Goal: Task Accomplishment & Management: Manage account settings

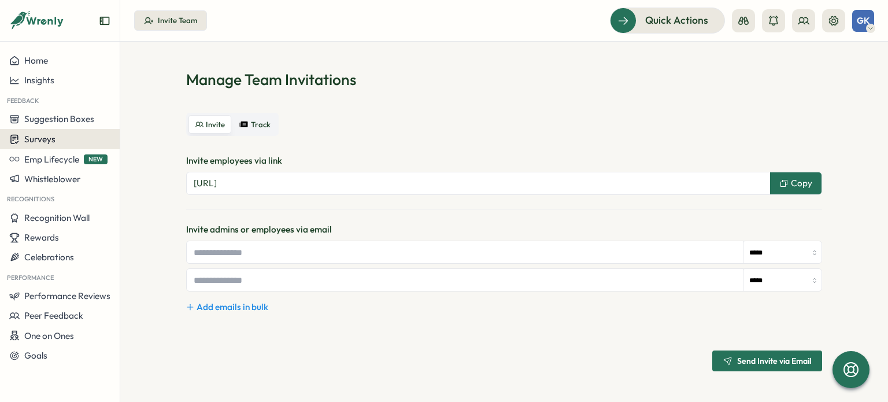
click at [53, 144] on span "Surveys" at bounding box center [39, 139] width 31 height 11
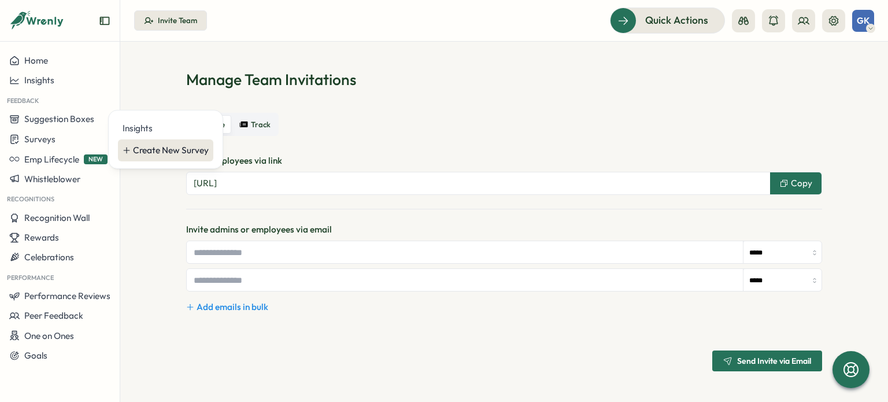
click at [166, 151] on div "Create New Survey" at bounding box center [171, 150] width 76 height 13
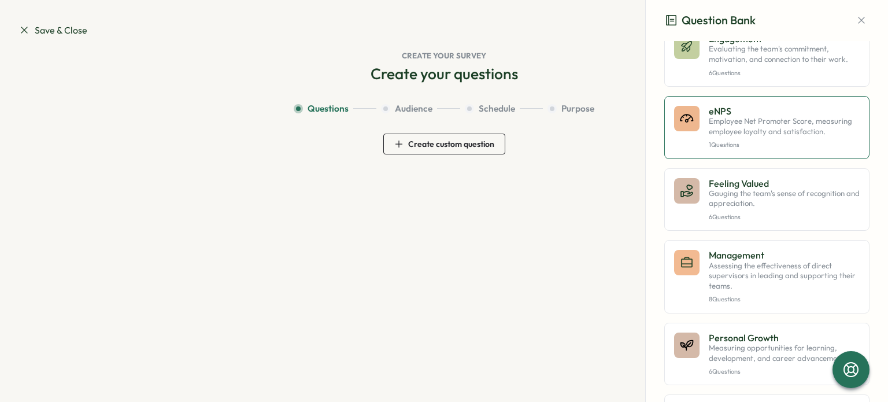
scroll to position [347, 0]
click at [856, 20] on icon "button" at bounding box center [862, 20] width 12 height 12
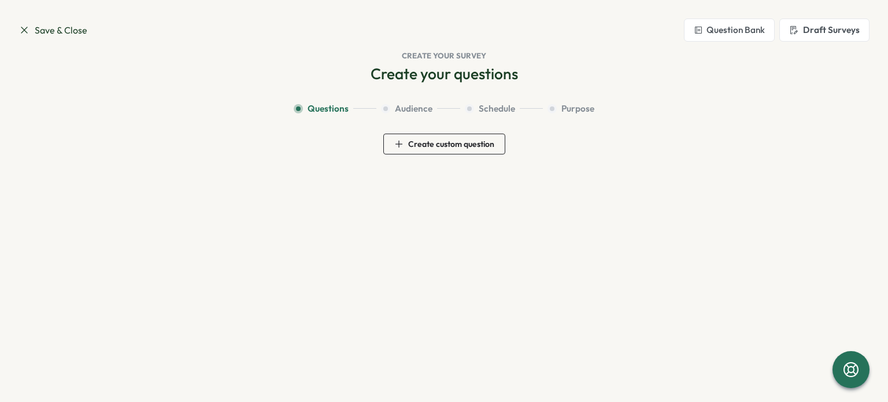
click at [16, 30] on section "Save & Close Question Bank Draft Surveys Create your survey Create your questio…" at bounding box center [444, 201] width 888 height 402
click at [24, 35] on icon at bounding box center [25, 30] width 12 height 12
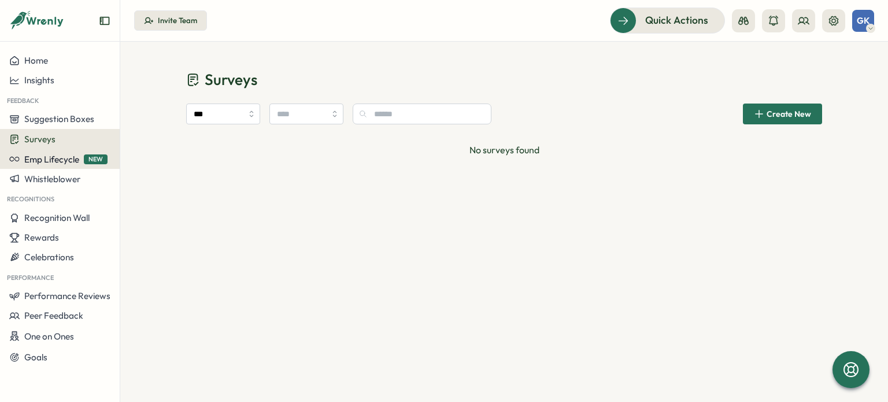
click at [32, 163] on span "Emp Lifecycle" at bounding box center [51, 159] width 55 height 11
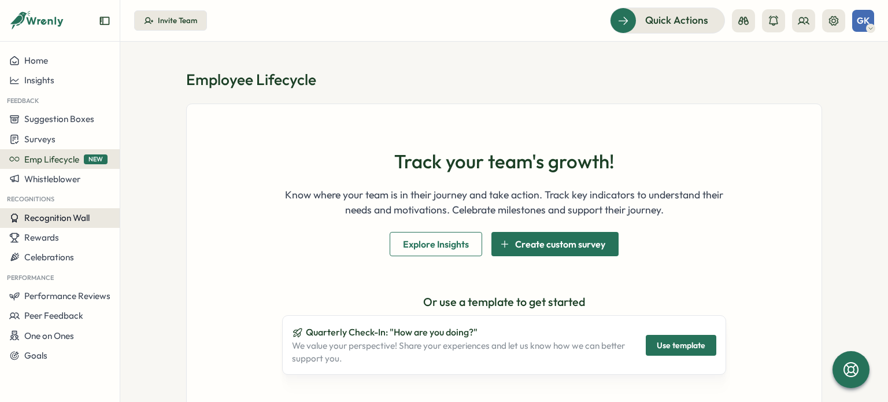
click at [57, 222] on span "Recognition Wall" at bounding box center [56, 217] width 65 height 11
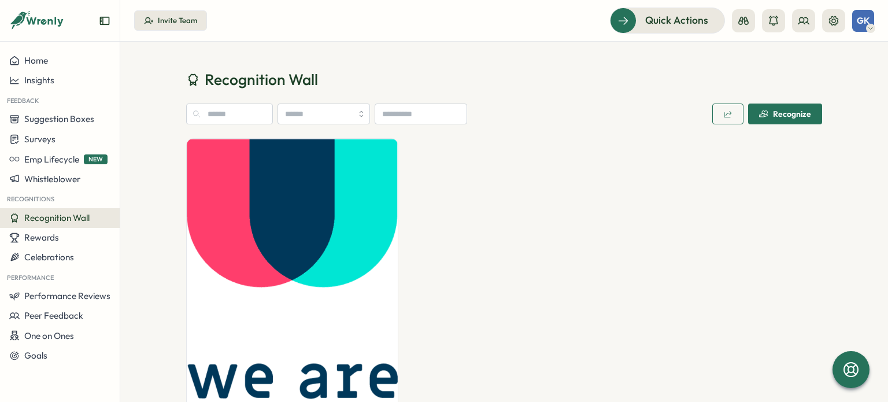
click at [773, 120] on span "Recognize" at bounding box center [785, 114] width 52 height 20
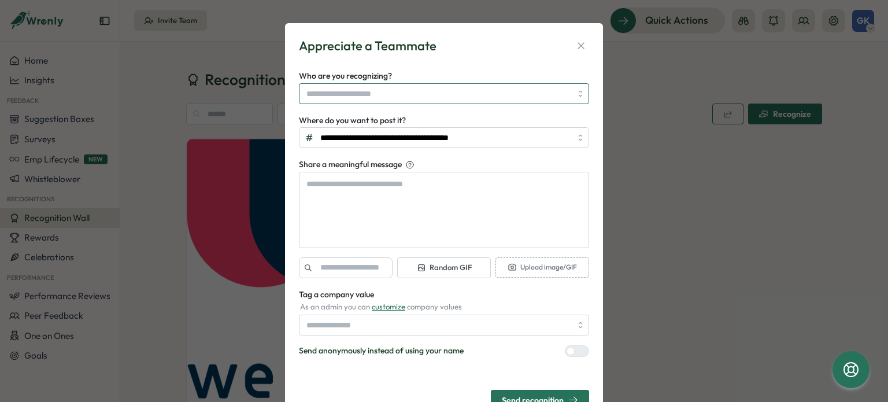
click at [351, 98] on input "Who are you recognizing?" at bounding box center [439, 94] width 265 height 20
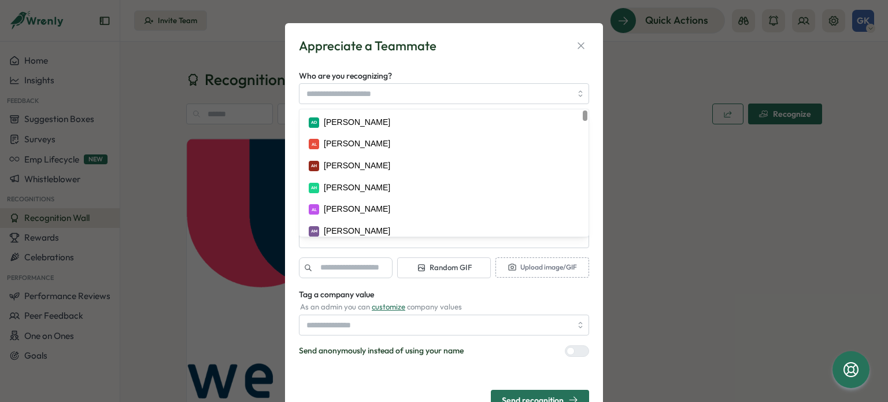
click at [425, 71] on div "Who are you recognizing? AD [PERSON_NAME] AL [PERSON_NAME] [PERSON_NAME] [PERSO…" at bounding box center [444, 86] width 290 height 35
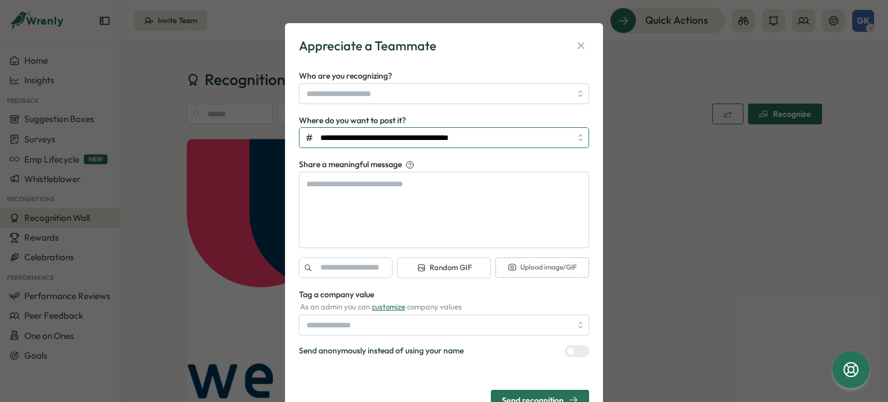
click at [384, 138] on input "**********" at bounding box center [444, 137] width 290 height 21
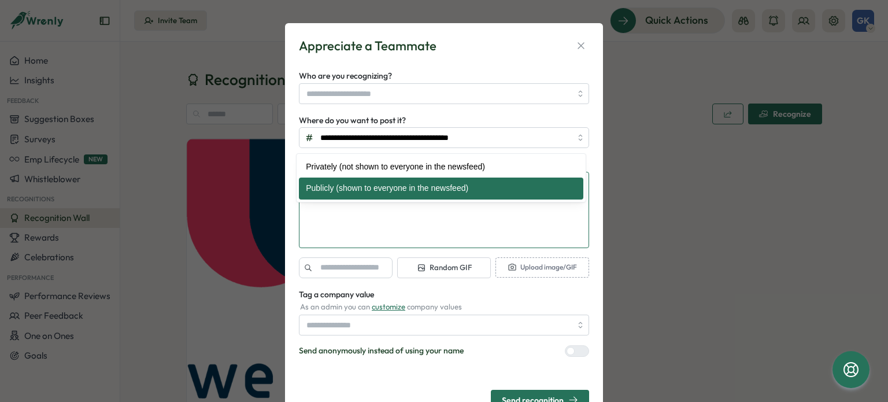
type textarea "*"
click at [368, 219] on textarea "Share a meaningful message" at bounding box center [444, 210] width 290 height 76
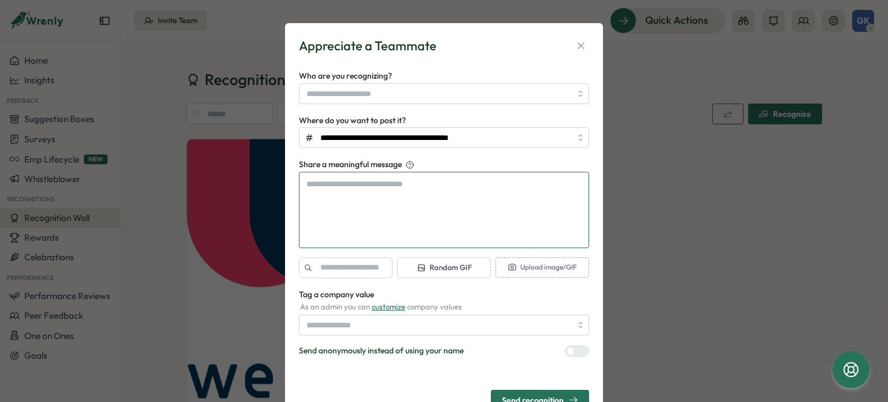
scroll to position [46, 0]
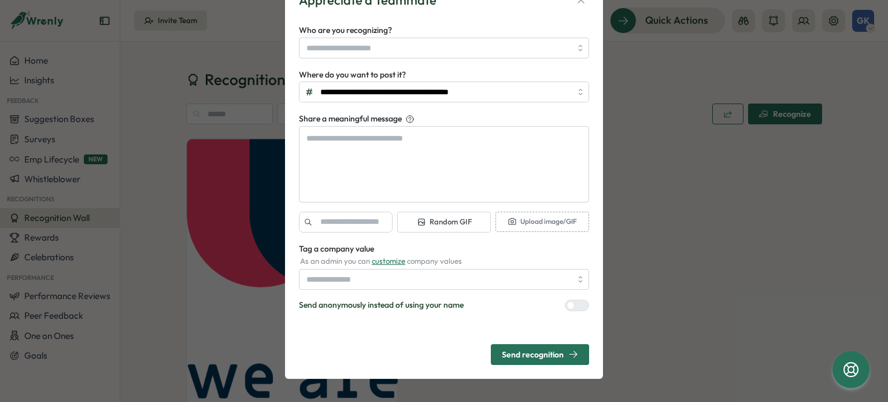
click at [670, 326] on div "**********" at bounding box center [444, 201] width 888 height 402
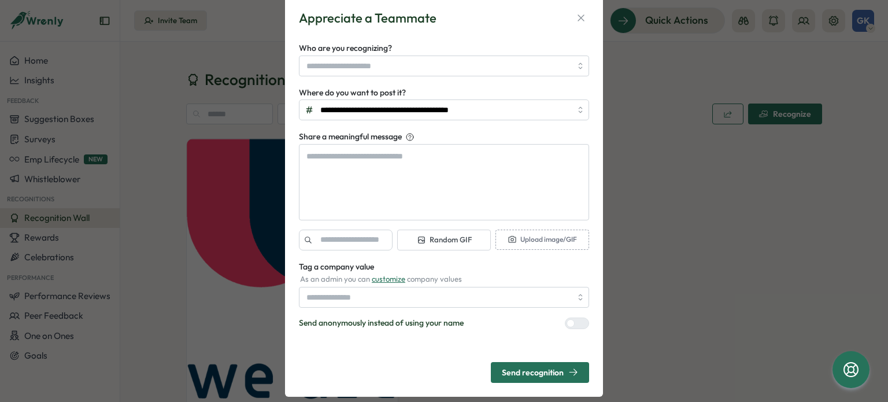
scroll to position [0, 0]
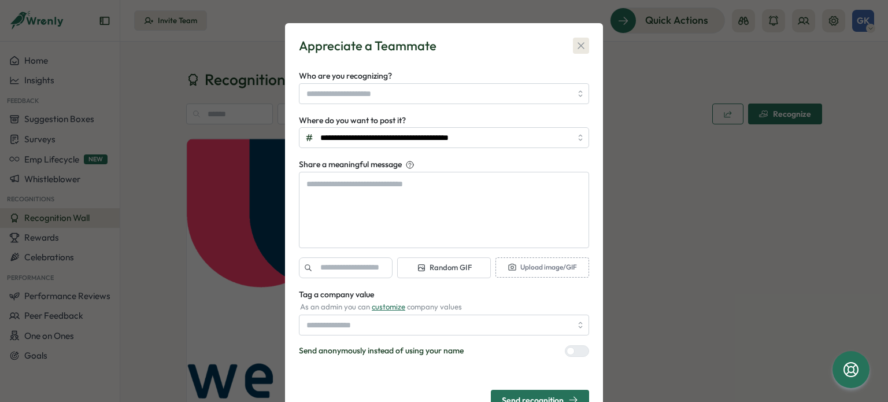
click at [575, 43] on icon "button" at bounding box center [581, 46] width 12 height 12
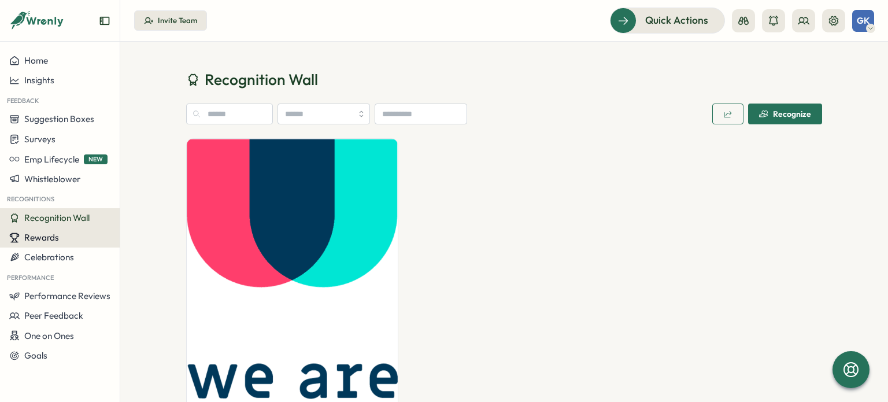
click at [61, 242] on div "Rewards" at bounding box center [59, 237] width 101 height 10
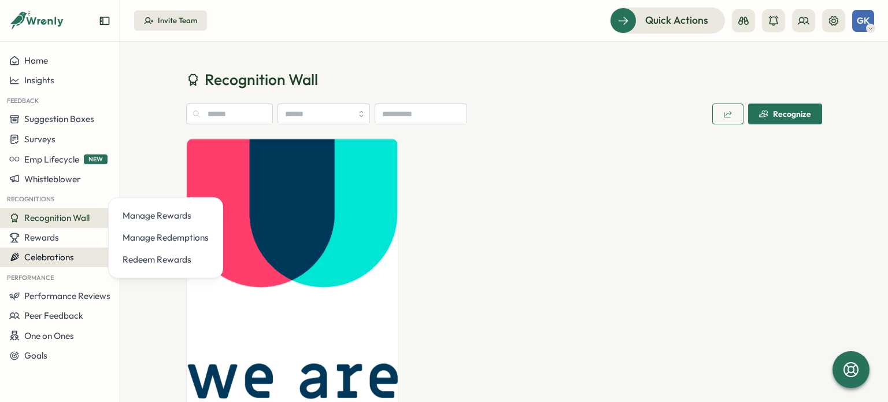
click at [69, 249] on button "Celebrations" at bounding box center [60, 258] width 120 height 20
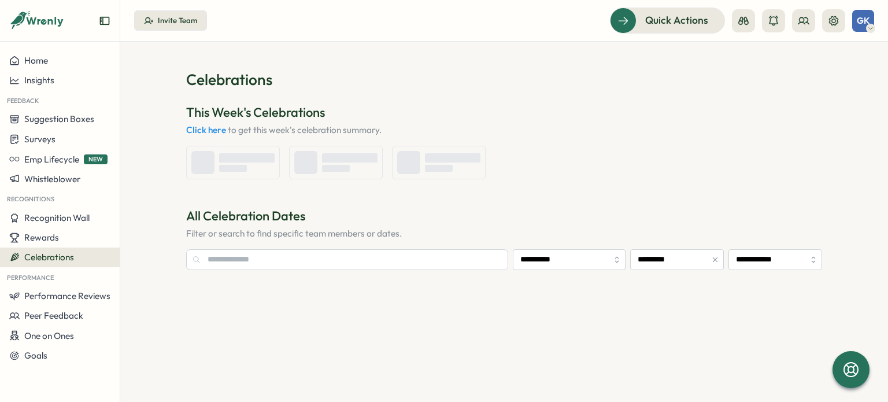
type input "**********"
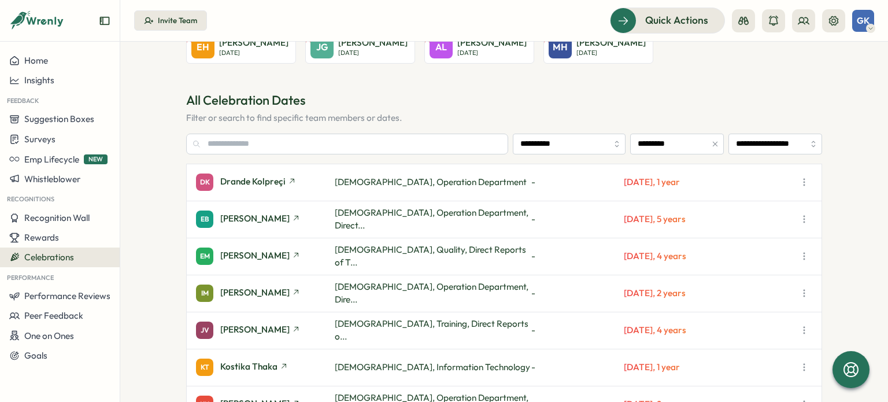
scroll to position [116, 0]
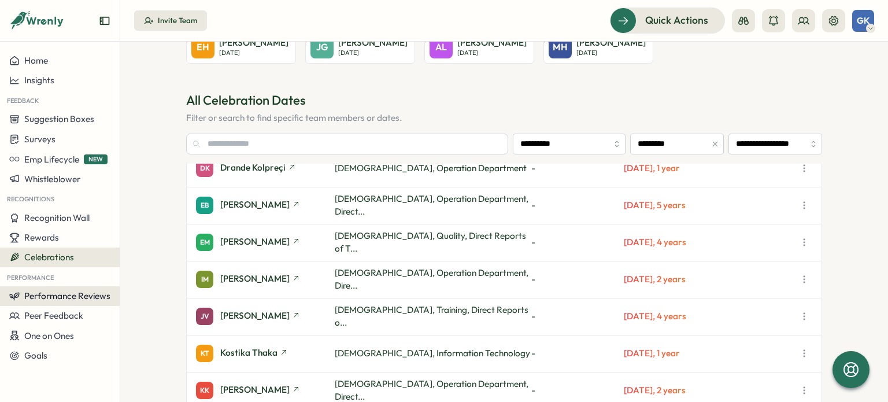
click at [44, 300] on span "Performance Reviews" at bounding box center [67, 295] width 86 height 11
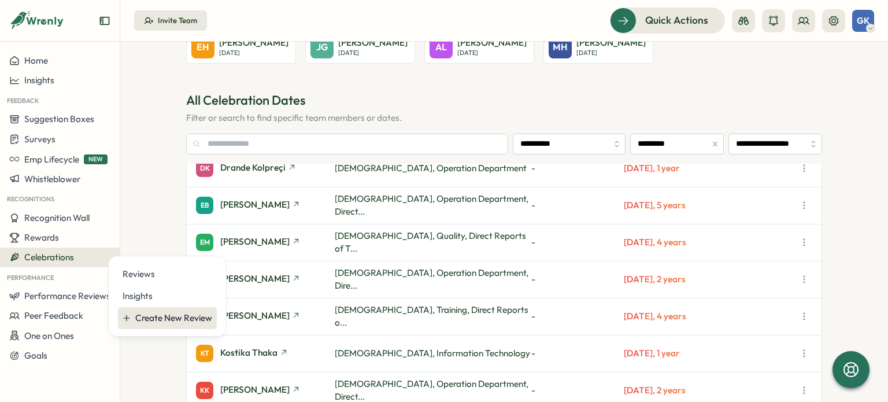
click at [161, 313] on div "Create New Review" at bounding box center [173, 318] width 77 height 13
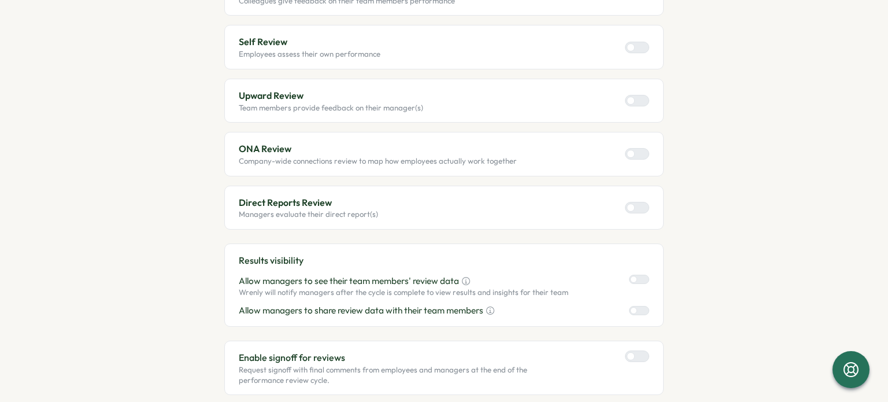
scroll to position [299, 0]
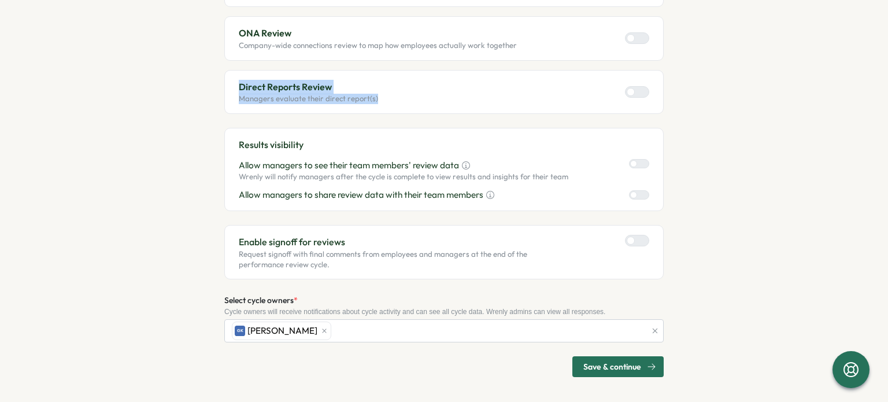
drag, startPoint x: 226, startPoint y: 81, endPoint x: 422, endPoint y: 94, distance: 195.9
click at [422, 94] on div "Direct Reports Review Managers evaluate their direct report(s)" at bounding box center [444, 92] width 440 height 44
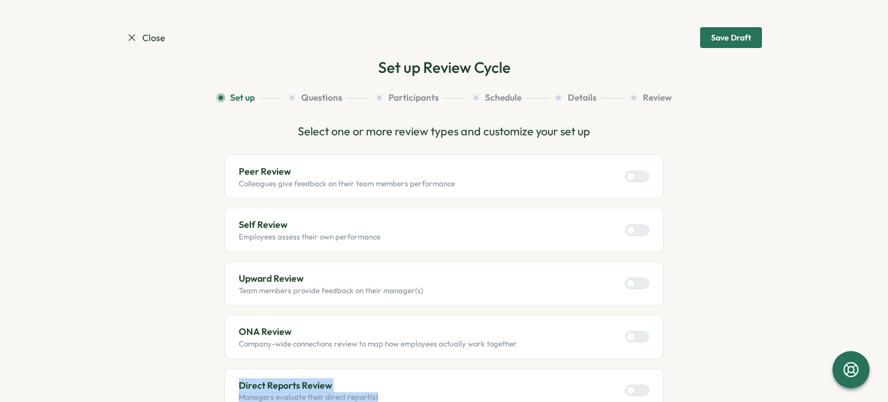
scroll to position [0, 0]
click at [131, 39] on icon at bounding box center [132, 38] width 12 height 12
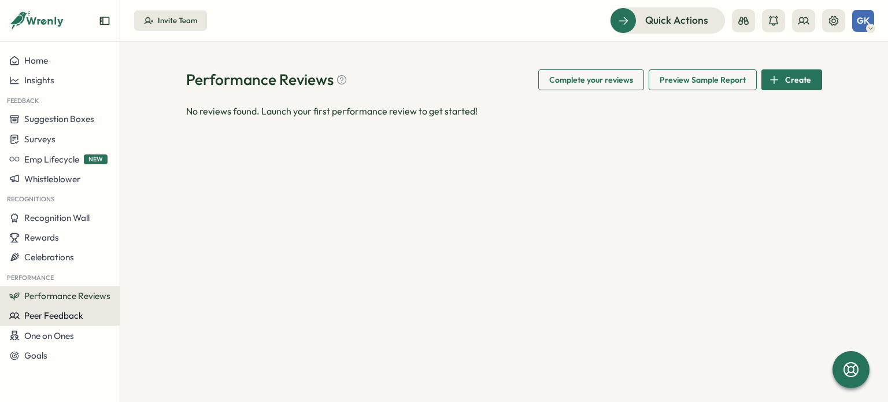
click at [39, 323] on button "Peer Feedback" at bounding box center [60, 316] width 120 height 20
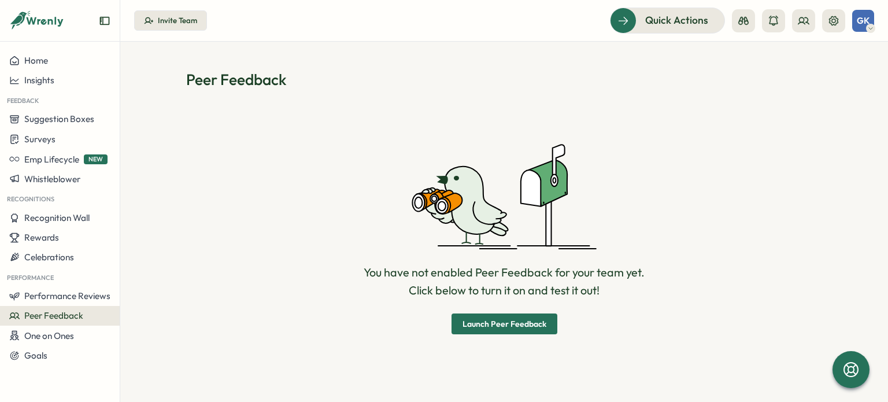
click at [475, 327] on span "Launch Peer Feedback" at bounding box center [505, 324] width 84 height 8
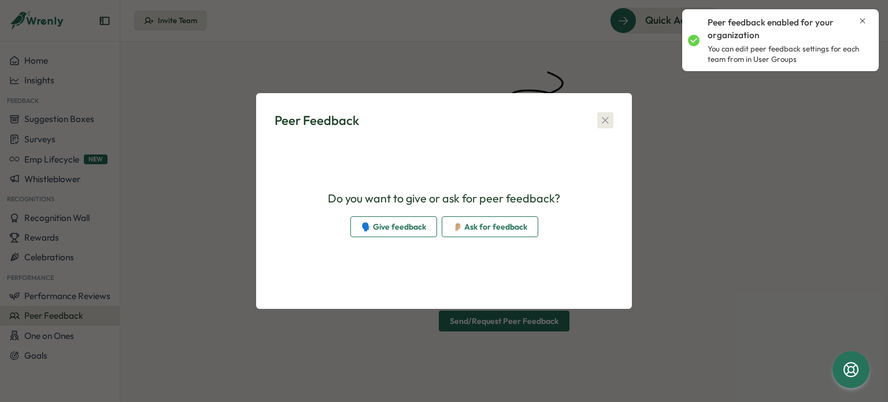
click at [607, 118] on icon "button" at bounding box center [605, 120] width 6 height 6
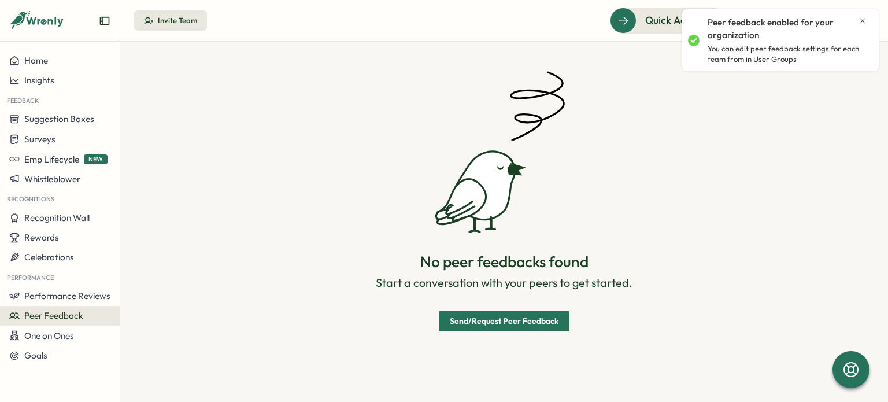
click at [861, 22] on icon "Close notification" at bounding box center [862, 20] width 9 height 9
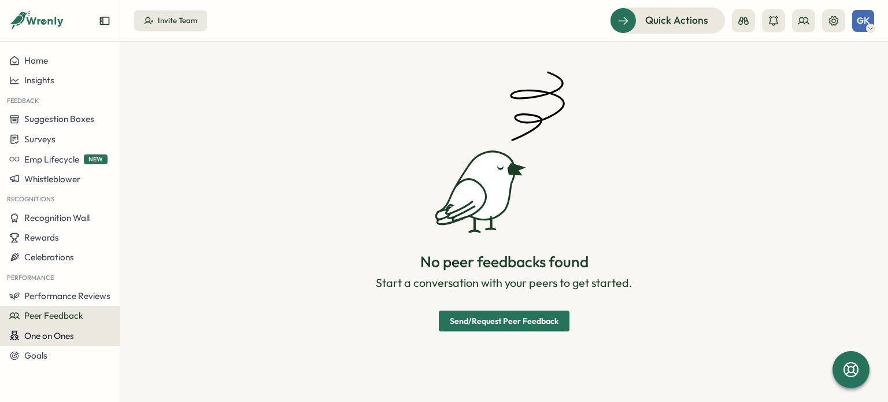
click at [64, 340] on span "One on Ones" at bounding box center [49, 335] width 50 height 11
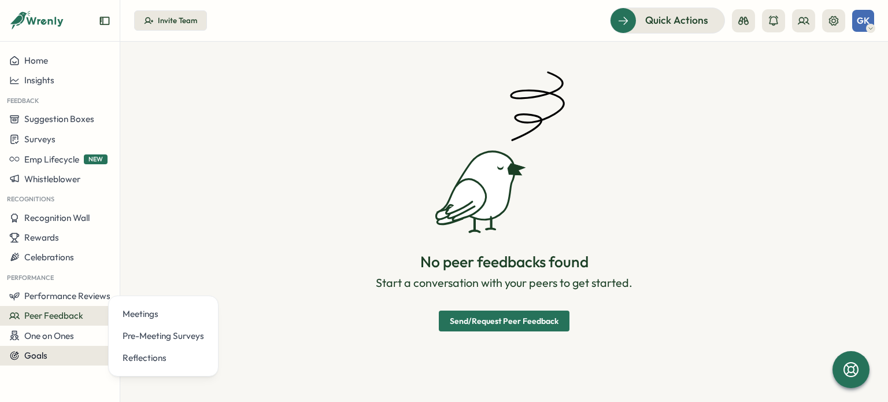
click at [49, 350] on div "Goals" at bounding box center [59, 355] width 101 height 10
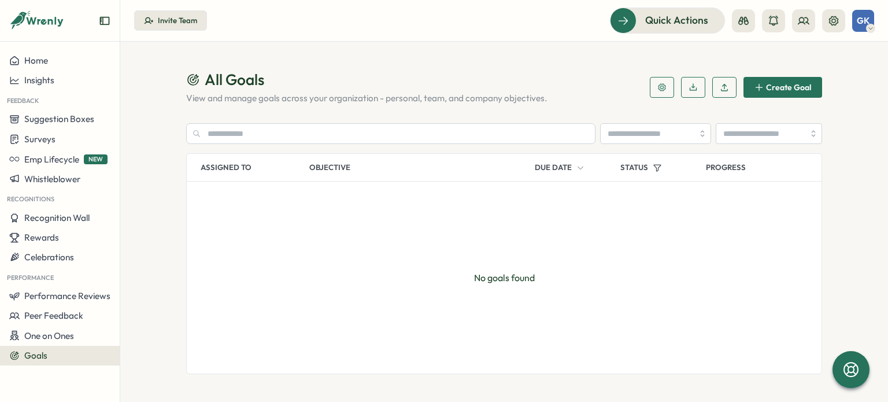
click at [786, 91] on span "Create Goal" at bounding box center [788, 87] width 45 height 8
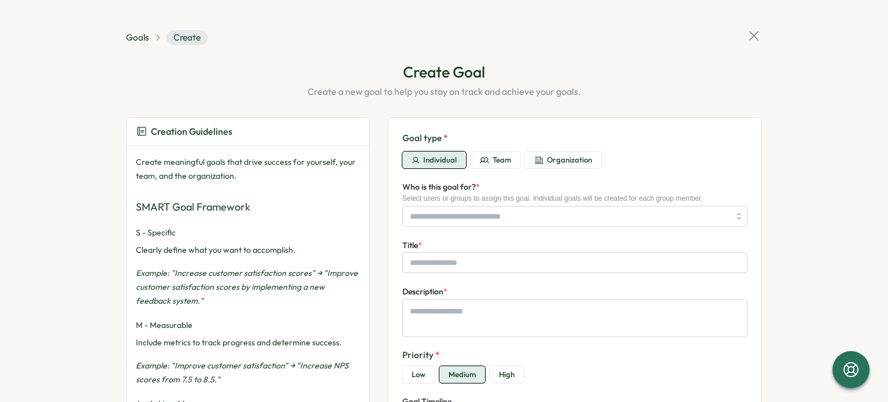
click at [486, 159] on button "Team" at bounding box center [496, 160] width 50 height 17
click at [542, 163] on button "Organization" at bounding box center [563, 160] width 76 height 17
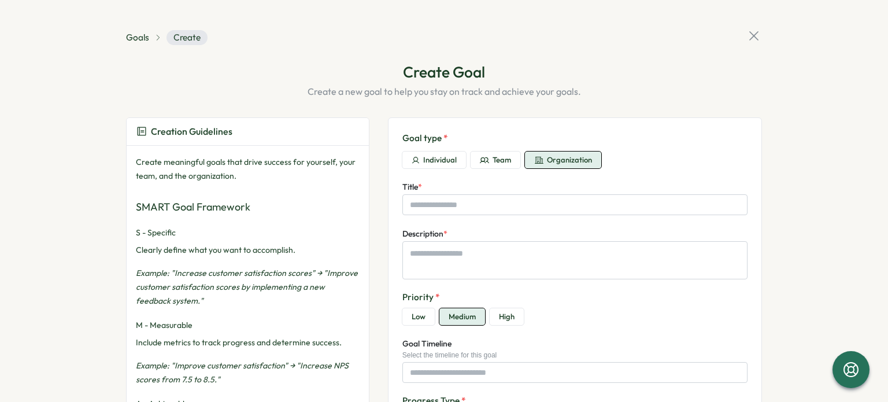
click at [437, 162] on span "Individual" at bounding box center [440, 160] width 34 height 10
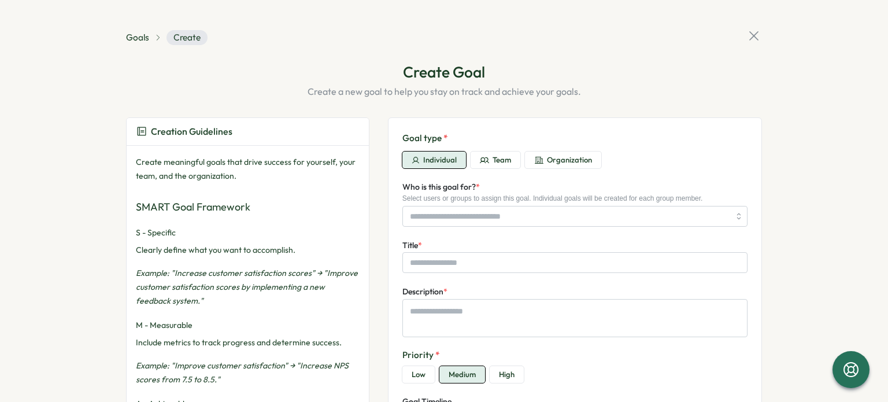
click at [754, 33] on icon at bounding box center [753, 35] width 9 height 9
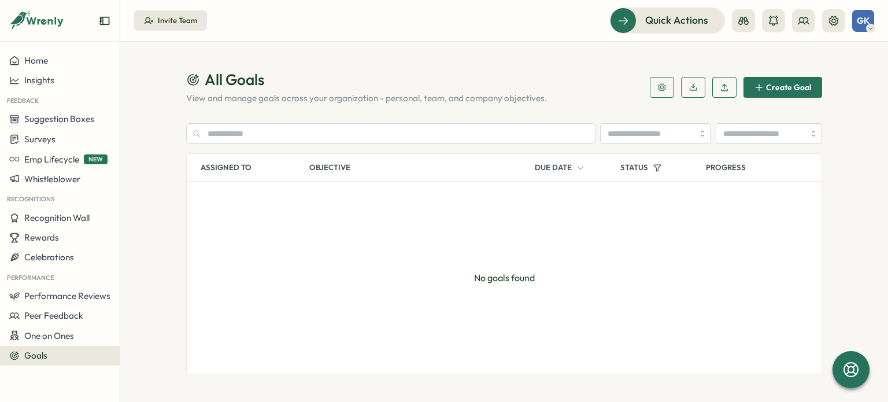
click at [766, 86] on span "Create Goal" at bounding box center [788, 87] width 45 height 8
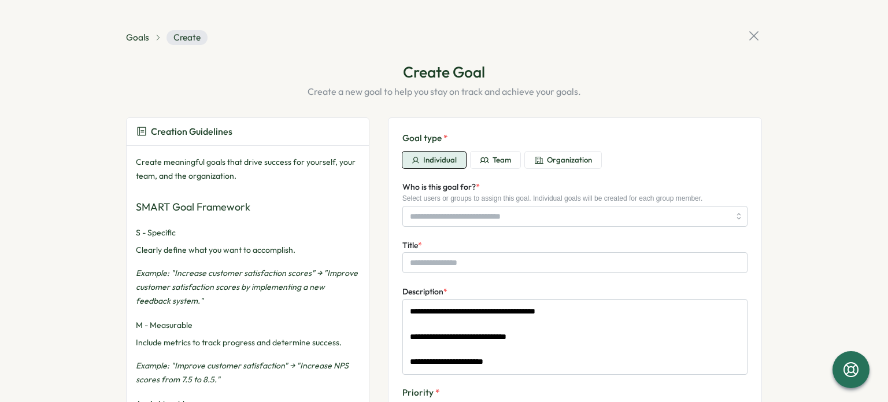
click at [506, 159] on span "Team" at bounding box center [502, 160] width 19 height 10
click at [569, 152] on button "Organization" at bounding box center [563, 160] width 76 height 17
type textarea "*"
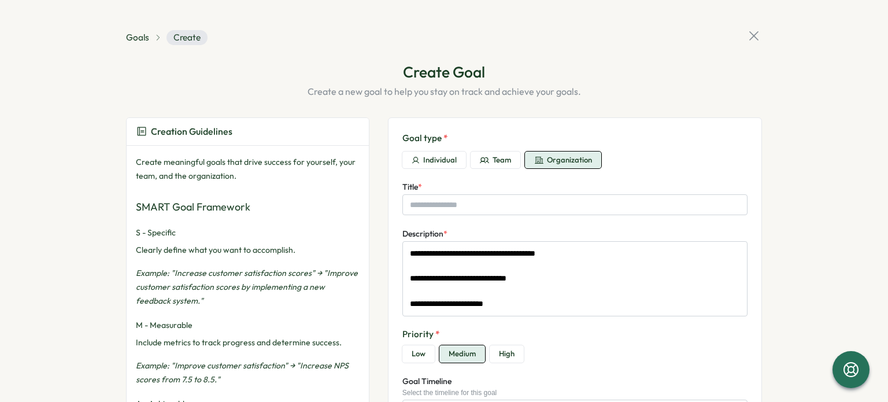
click at [754, 36] on icon at bounding box center [754, 36] width 16 height 16
